Goal: Communication & Community: Answer question/provide support

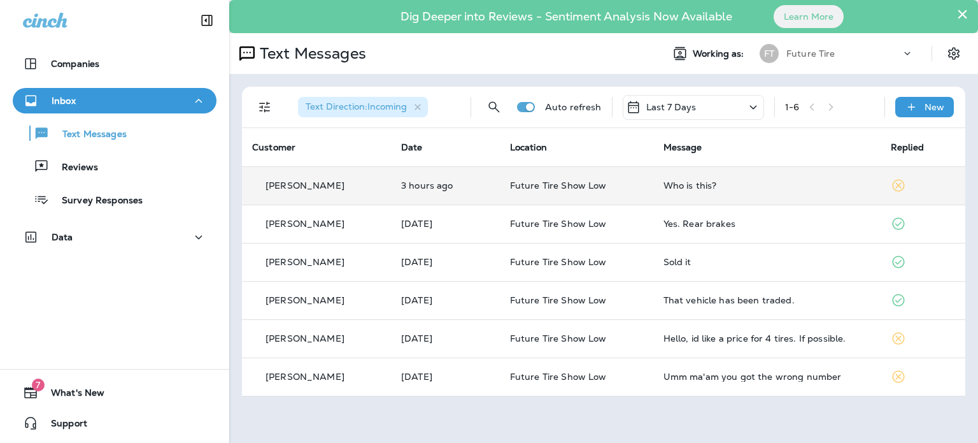
click at [353, 188] on div "[PERSON_NAME]" at bounding box center [316, 185] width 129 height 13
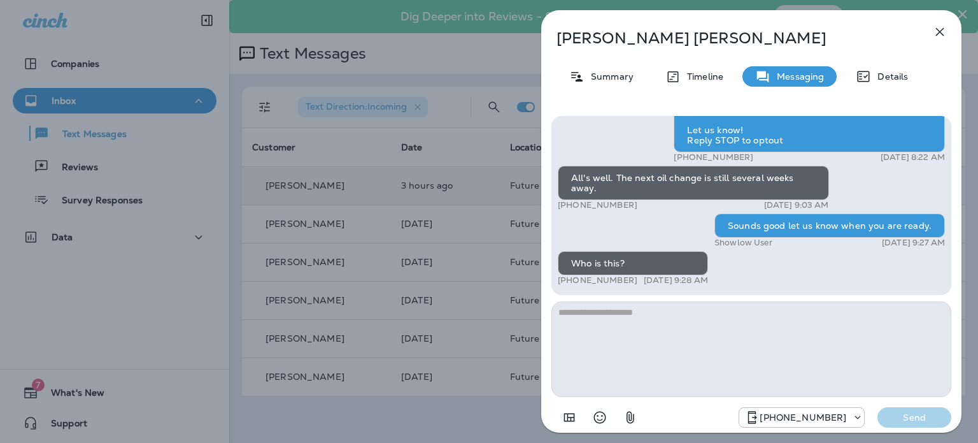
click at [655, 327] on textarea at bounding box center [752, 349] width 400 height 96
type textarea "**********"
click at [906, 415] on p "Send" at bounding box center [914, 416] width 53 height 11
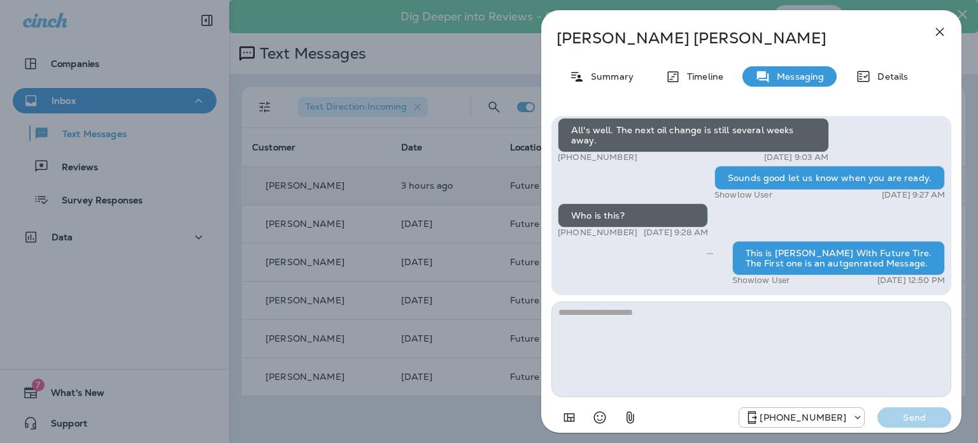
drag, startPoint x: 942, startPoint y: 32, endPoint x: 940, endPoint y: 40, distance: 7.9
click at [941, 32] on icon "button" at bounding box center [939, 31] width 15 height 15
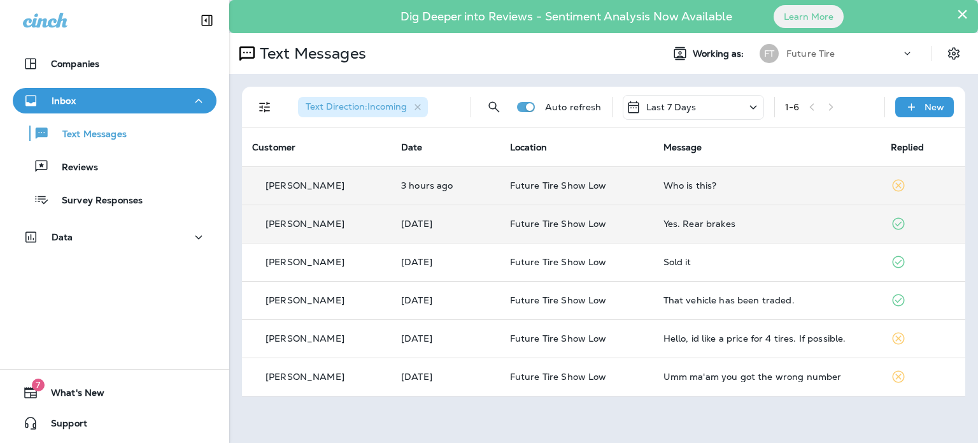
click at [351, 222] on div "[PERSON_NAME]" at bounding box center [316, 223] width 129 height 13
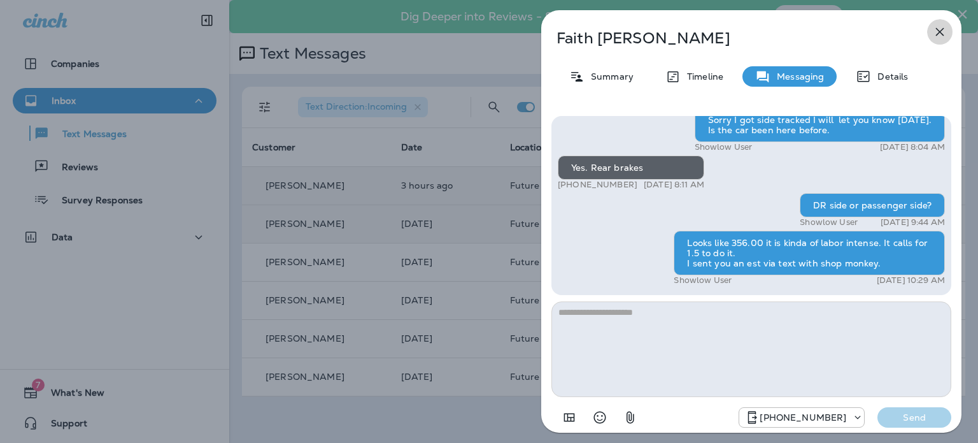
click at [935, 33] on icon "button" at bounding box center [939, 31] width 15 height 15
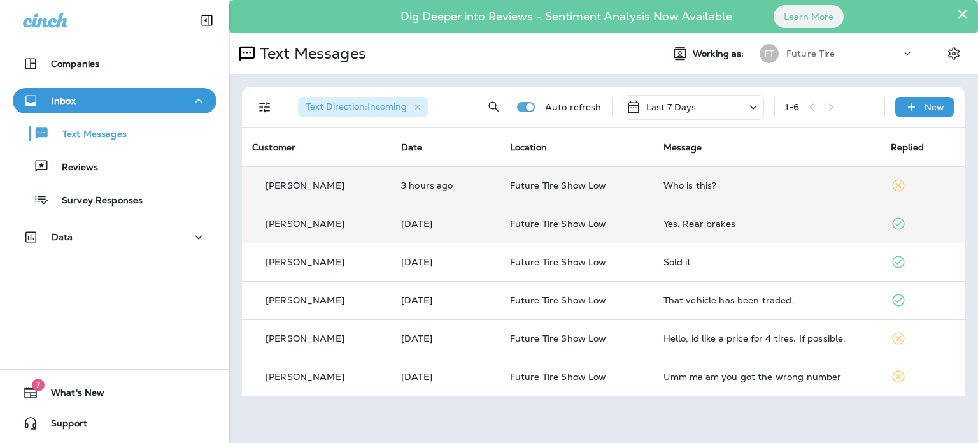
click at [141, 297] on div "Companies Inbox Text Messages Reviews Survey Responses Data 7 What's New Support" at bounding box center [114, 221] width 229 height 443
